Goal: Book appointment/travel/reservation

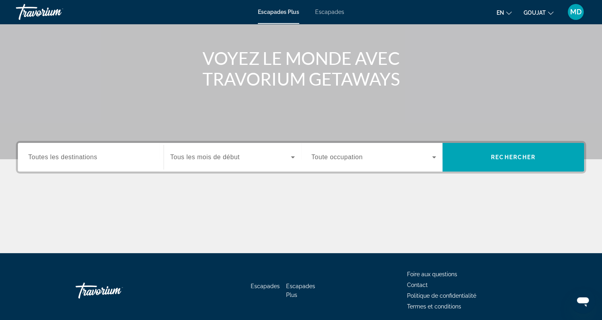
scroll to position [110, 0]
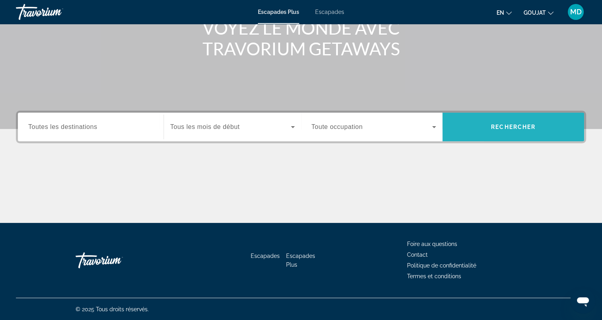
click at [484, 132] on span "Widget de recherche" at bounding box center [513, 126] width 142 height 19
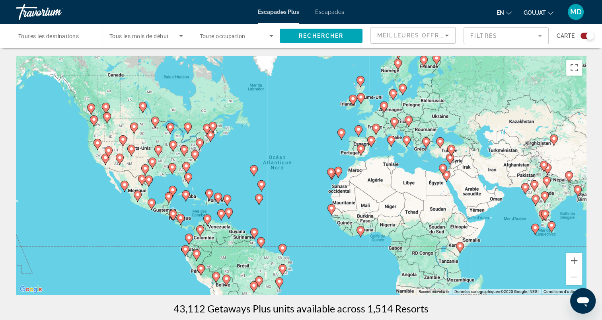
scroll to position [199, 0]
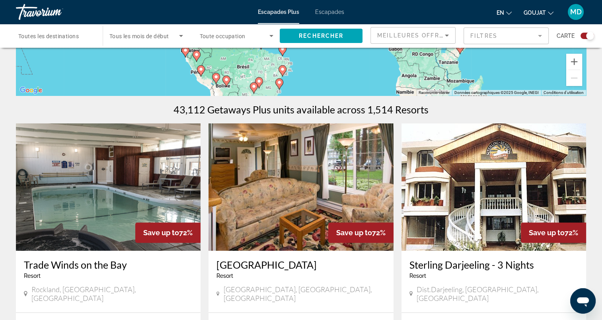
click at [326, 14] on span "Escapades" at bounding box center [329, 12] width 29 height 6
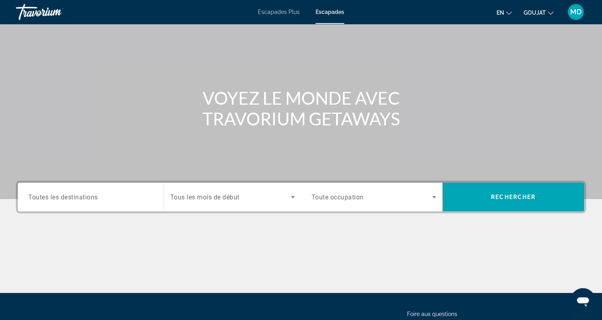
scroll to position [110, 0]
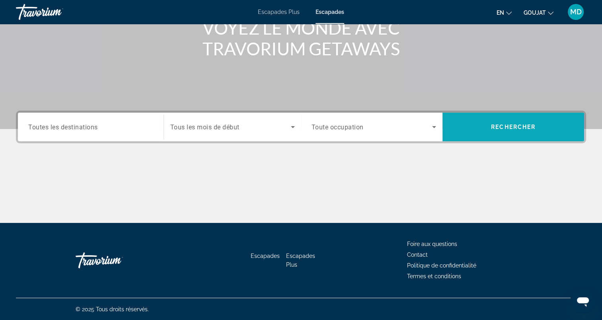
click at [483, 124] on span "Widget de recherche" at bounding box center [513, 126] width 142 height 19
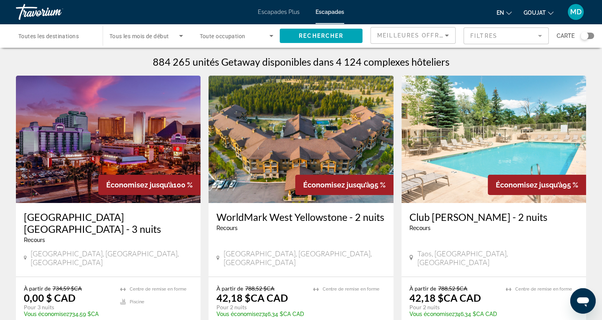
scroll to position [40, 0]
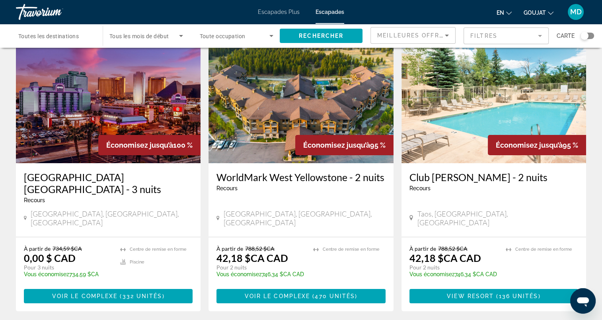
click at [336, 10] on span "Escapades" at bounding box center [329, 12] width 29 height 6
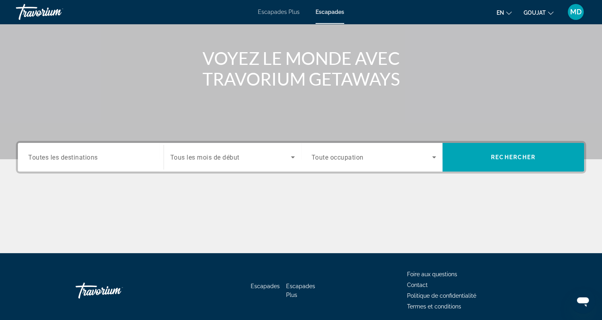
scroll to position [110, 0]
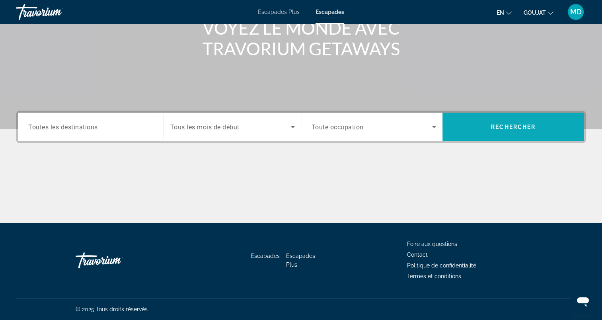
click at [497, 129] on span "Rechercher" at bounding box center [513, 127] width 45 height 6
